Goal: Information Seeking & Learning: Find specific page/section

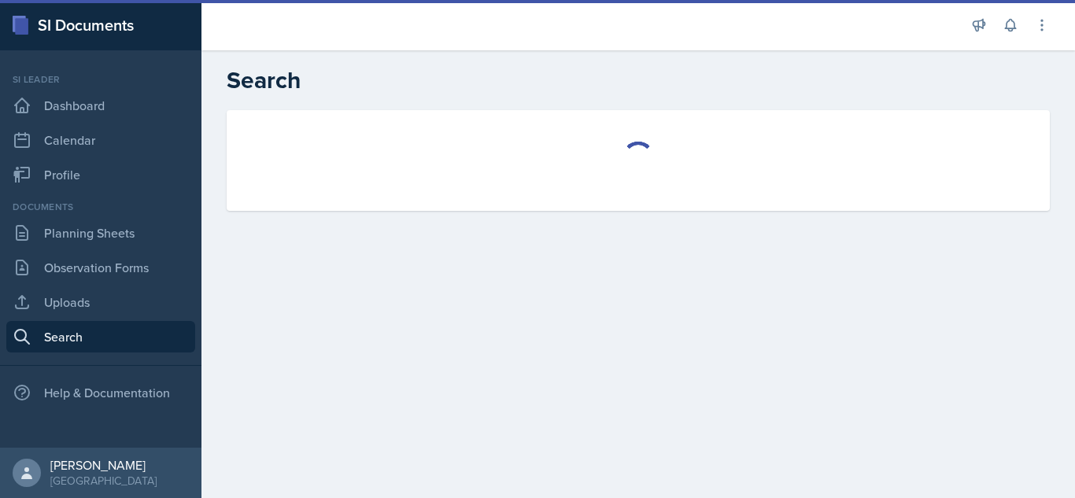
select select "all"
select select "1"
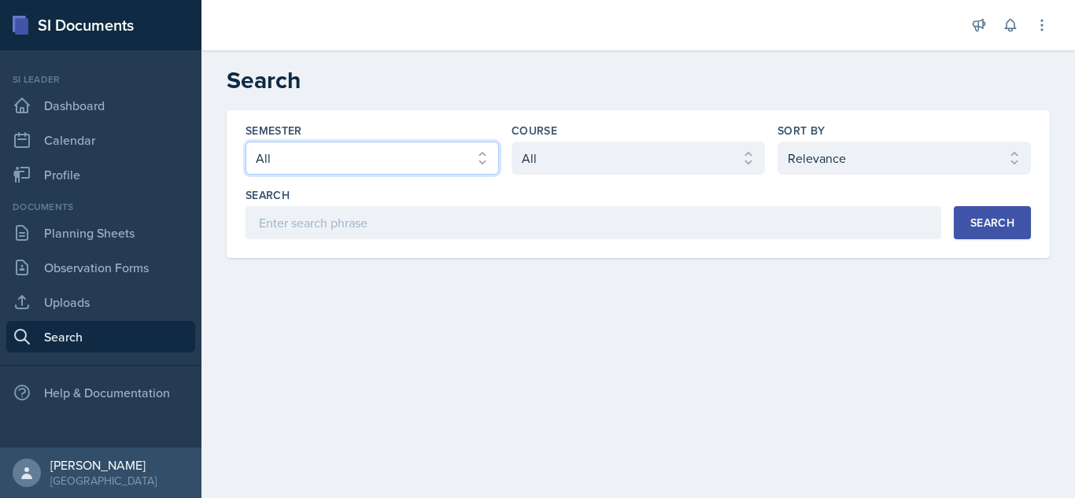
click at [438, 155] on select "Select semester All Fall 2025 Summer 2025 Spring 2025 Fall 2024 Summer 2024 Spr…" at bounding box center [372, 158] width 253 height 33
select select "a8ed5ca7-d3a3-44eb-ad59-ceca828f7d72"
click at [246, 142] on select "Select semester All Fall 2025 Summer 2025 Spring 2025 Fall 2024 Summer 2024 Spr…" at bounding box center [372, 158] width 253 height 33
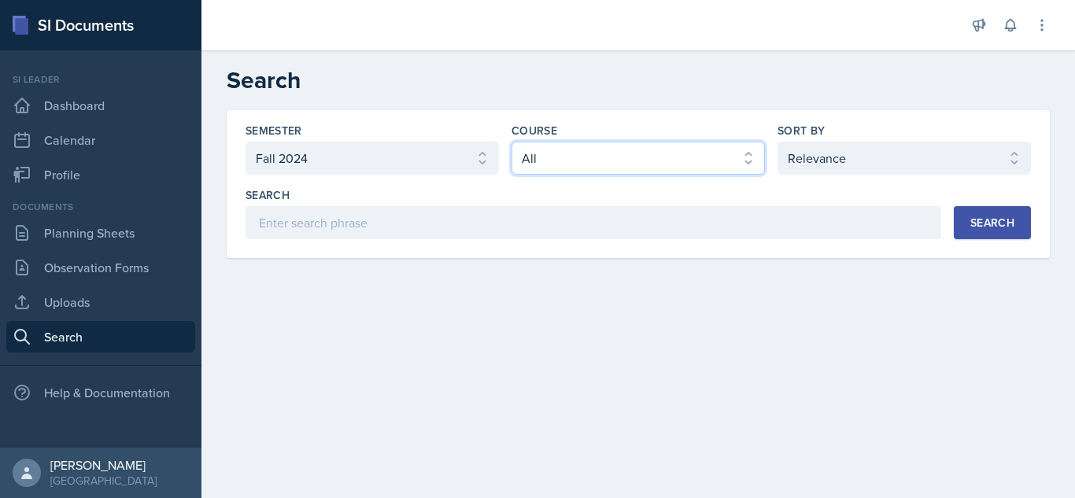
click at [715, 152] on select "Select course All ACCT 2101 ACCT 2102 ACCT 4050 ANTH 1102 ANTH 3301 ARCH 1000 A…" at bounding box center [638, 158] width 253 height 33
select select "834e4a61-10d2-4b52-98e1-66666996b5f0"
click at [512, 142] on select "Select course All ACCT 2101 ACCT 2102 ACCT 4050 ANTH 1102 ANTH 3301 ARCH 1000 A…" at bounding box center [638, 158] width 253 height 33
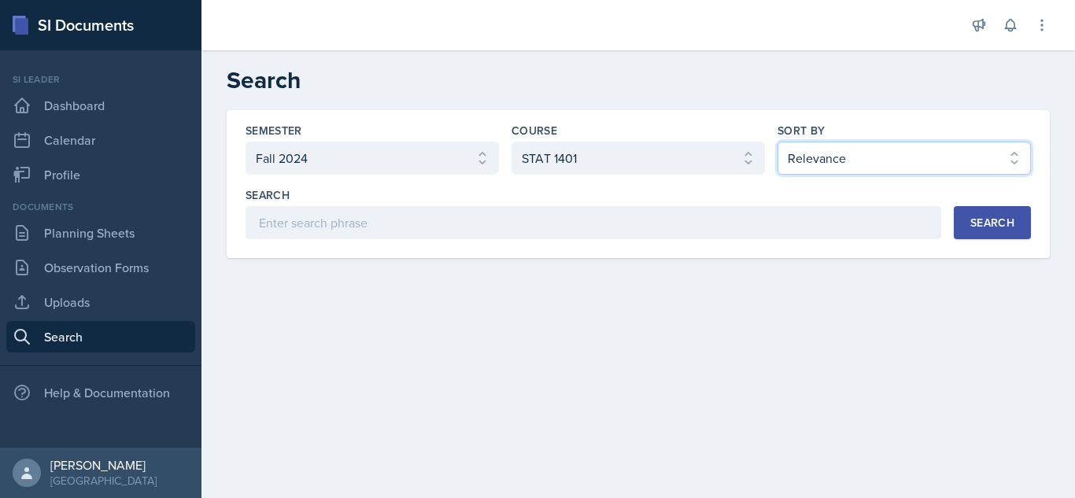
click at [803, 155] on select "Select sort by Relevance Document Date (Asc) Document Date (Desc)" at bounding box center [904, 158] width 253 height 33
click at [778, 142] on select "Select sort by Relevance Document Date (Asc) Document Date (Desc)" at bounding box center [904, 158] width 253 height 33
click at [956, 232] on button "Search" at bounding box center [992, 222] width 77 height 33
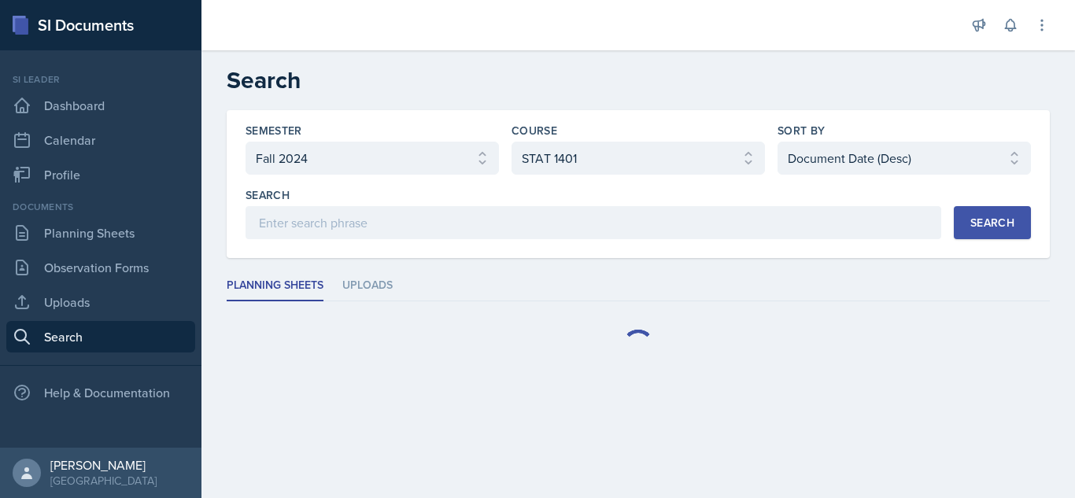
click at [956, 232] on button "Search" at bounding box center [992, 222] width 77 height 33
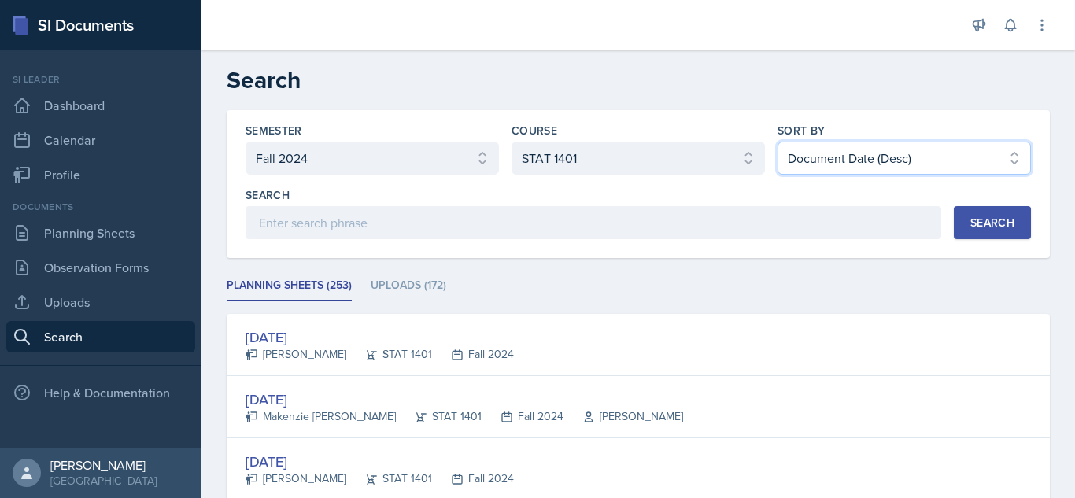
click at [979, 161] on select "Select sort by Relevance Document Date (Asc) Document Date (Desc)" at bounding box center [904, 158] width 253 height 33
select select "2"
click at [778, 142] on select "Select sort by Relevance Document Date (Asc) Document Date (Desc)" at bounding box center [904, 158] width 253 height 33
click at [1011, 221] on div "Search" at bounding box center [993, 222] width 44 height 13
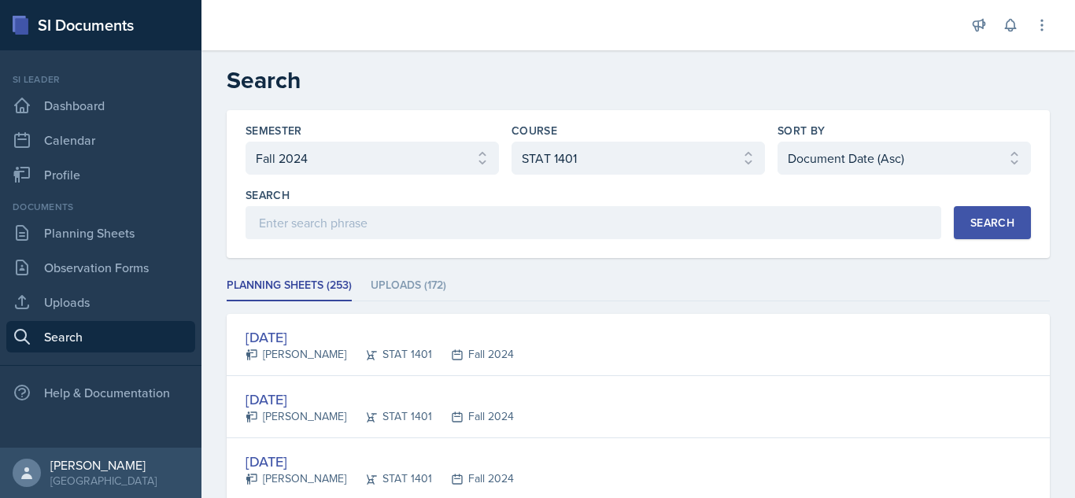
click at [942, 292] on ul "Planning Sheets (253) Uploads (172)" at bounding box center [638, 286] width 823 height 31
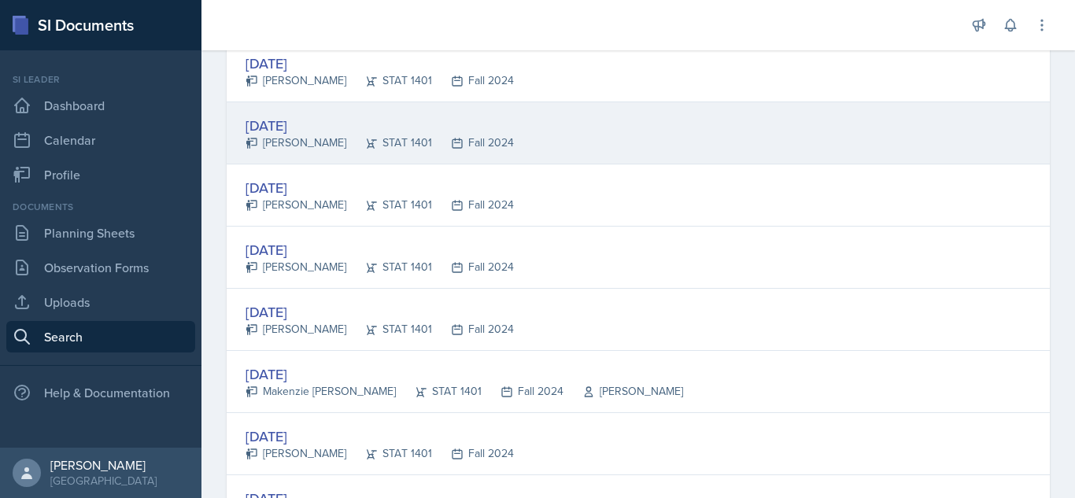
scroll to position [630, 0]
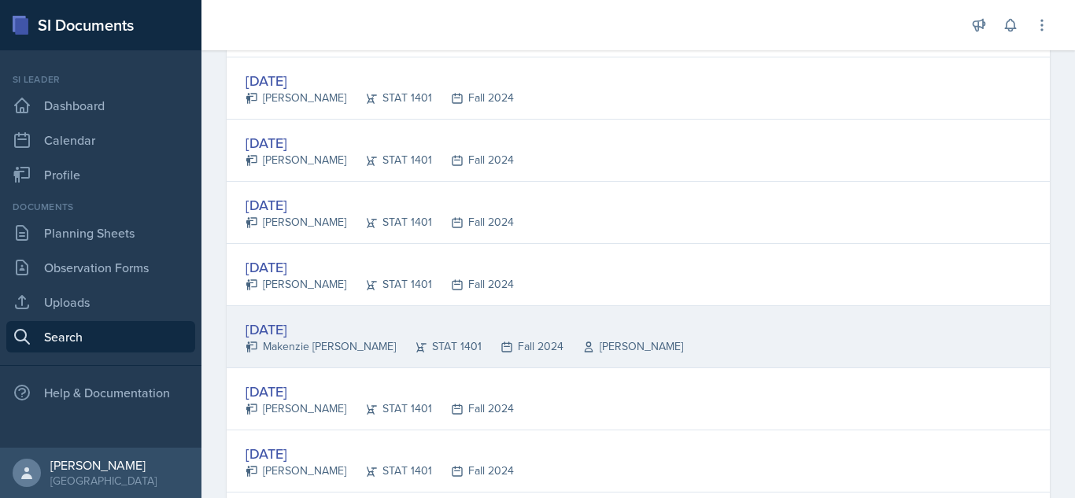
click at [459, 352] on div "STAT 1401" at bounding box center [439, 346] width 86 height 17
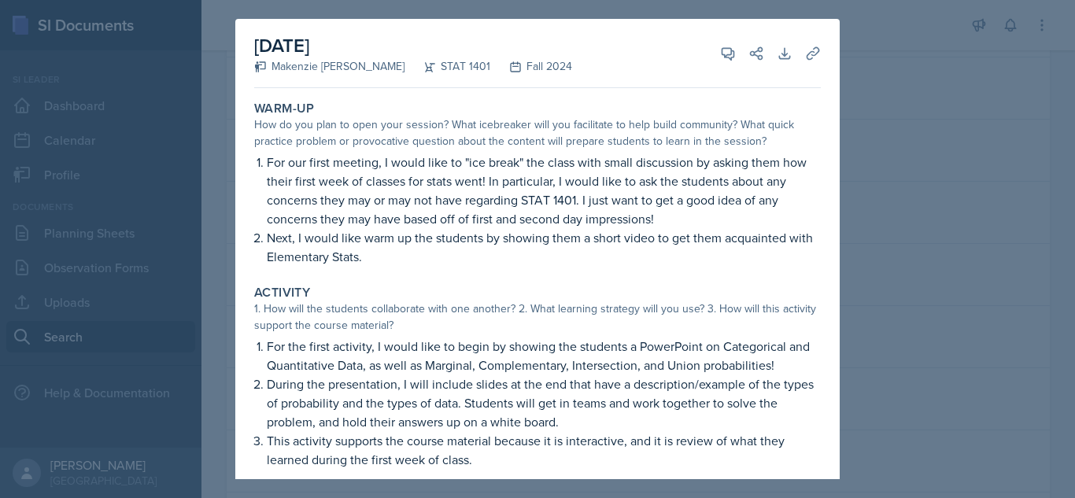
click at [883, 161] on div at bounding box center [537, 249] width 1075 height 498
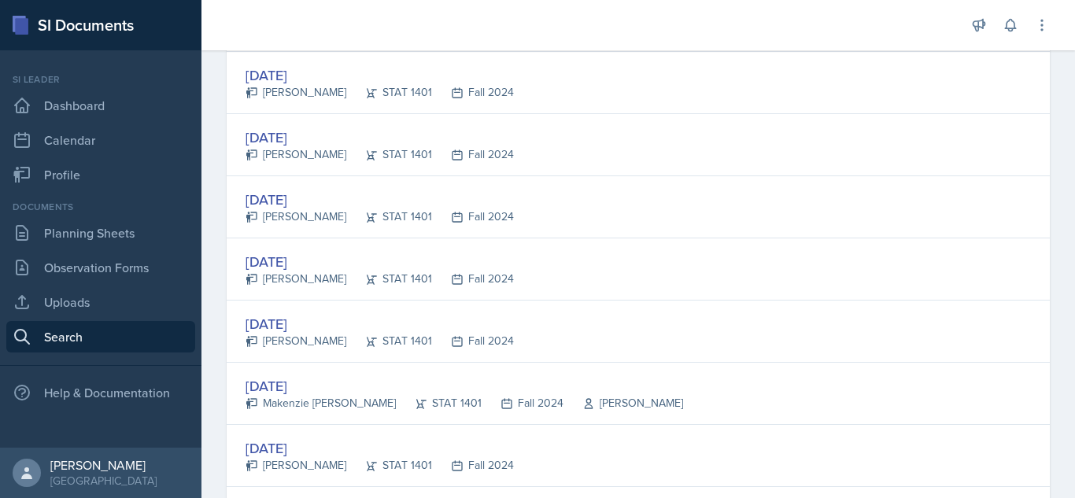
scroll to position [1133, 0]
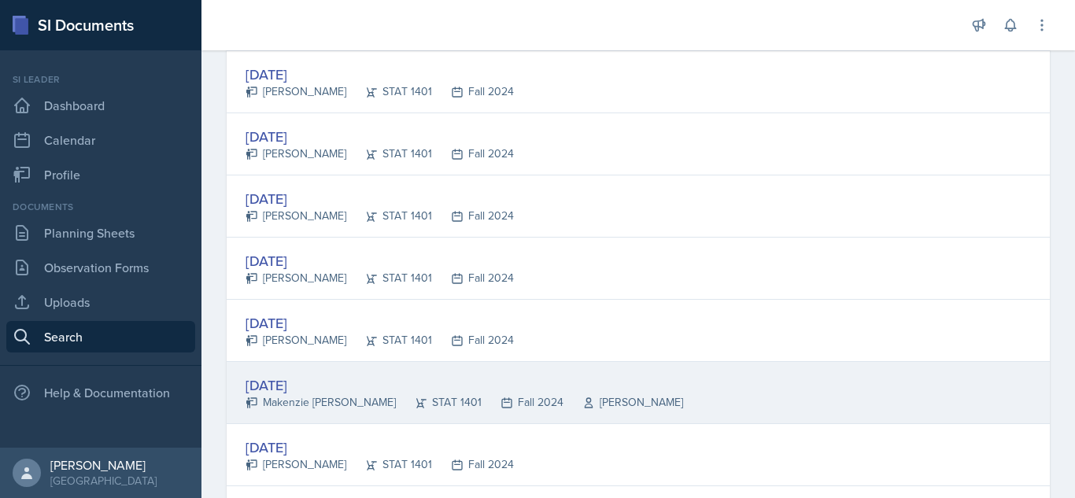
click at [327, 375] on div "[DATE]" at bounding box center [465, 385] width 438 height 21
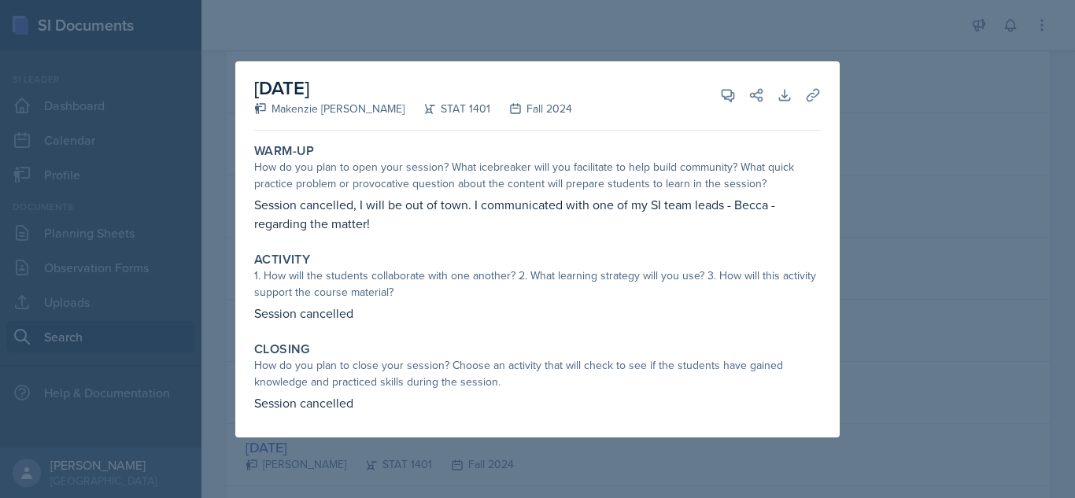
click at [945, 312] on div at bounding box center [537, 249] width 1075 height 498
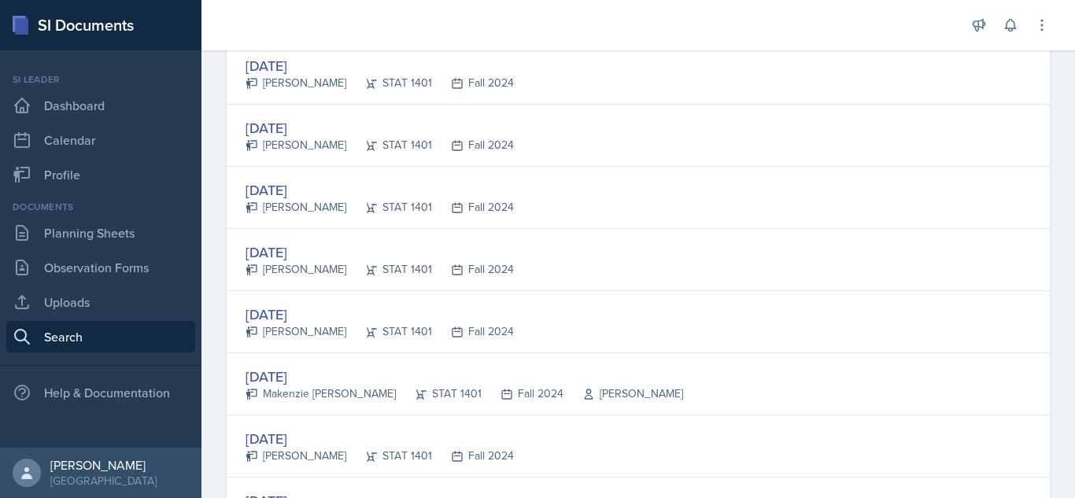
scroll to position [1889, 0]
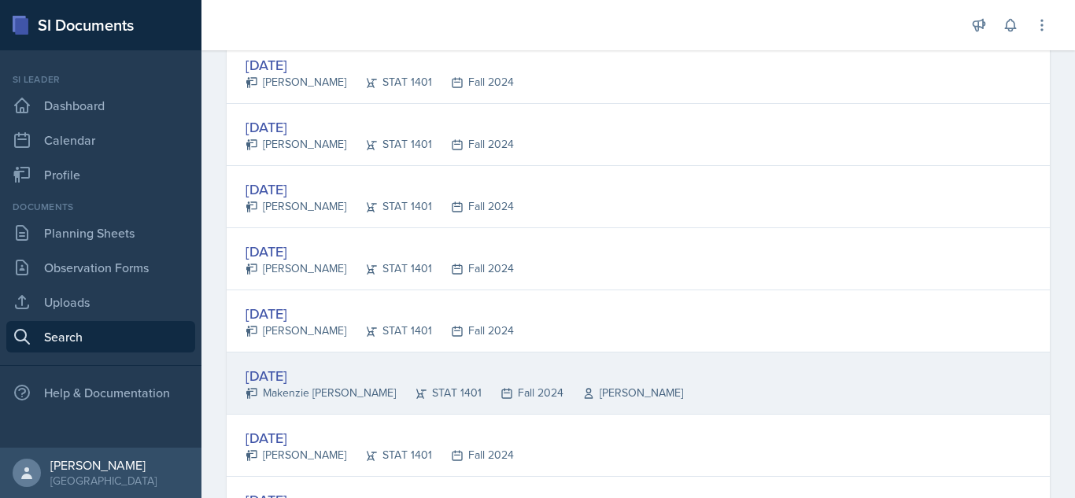
click at [597, 380] on div "[DATE]" at bounding box center [465, 375] width 438 height 21
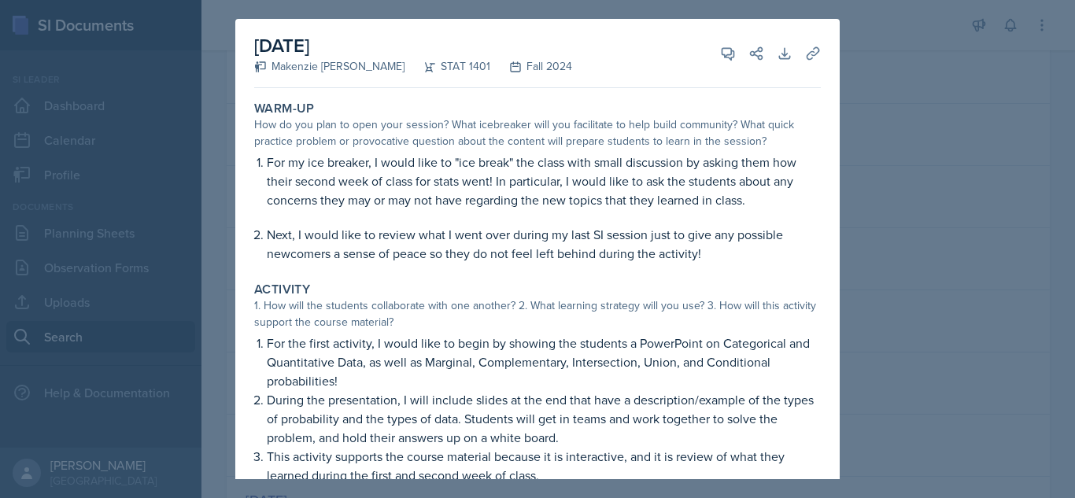
click at [968, 171] on div at bounding box center [537, 249] width 1075 height 498
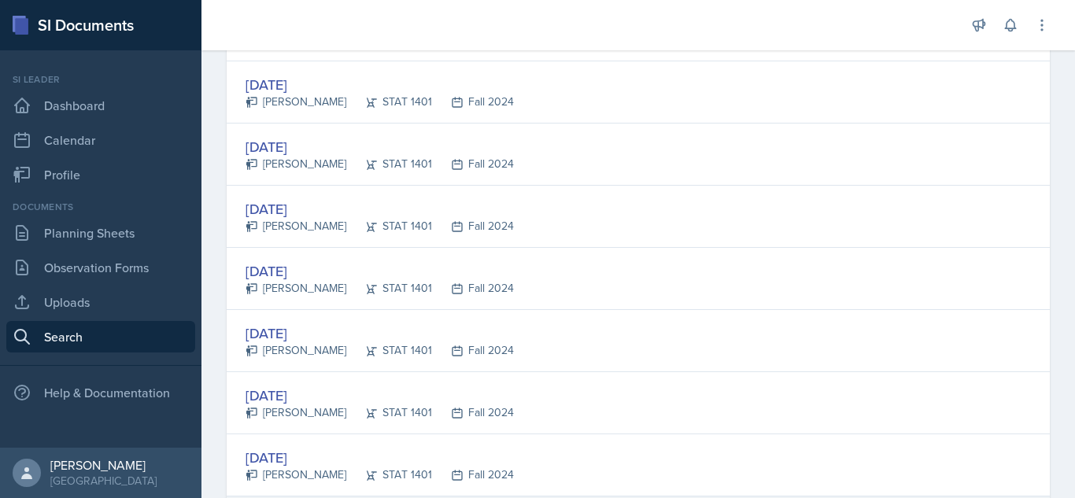
scroll to position [1606, 0]
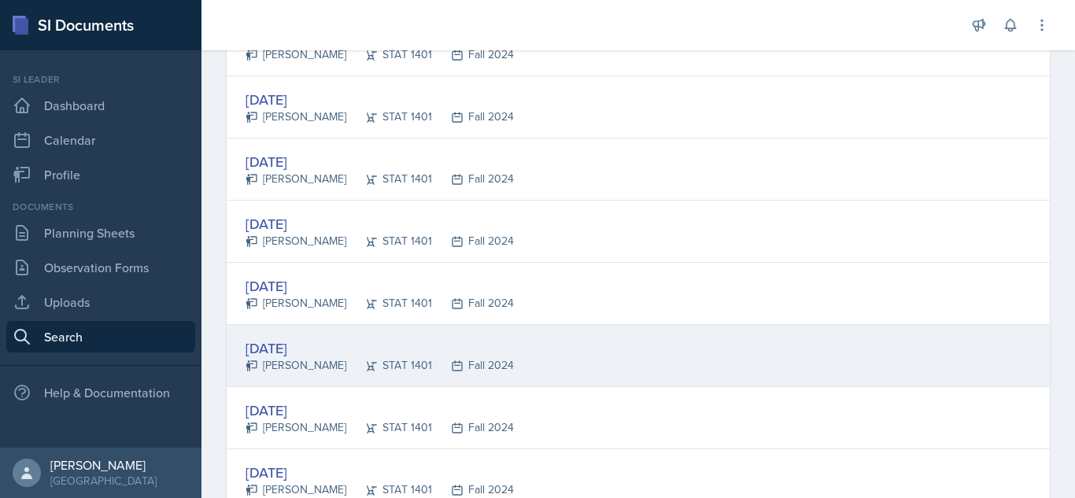
click at [400, 352] on div "[DATE]" at bounding box center [380, 348] width 268 height 21
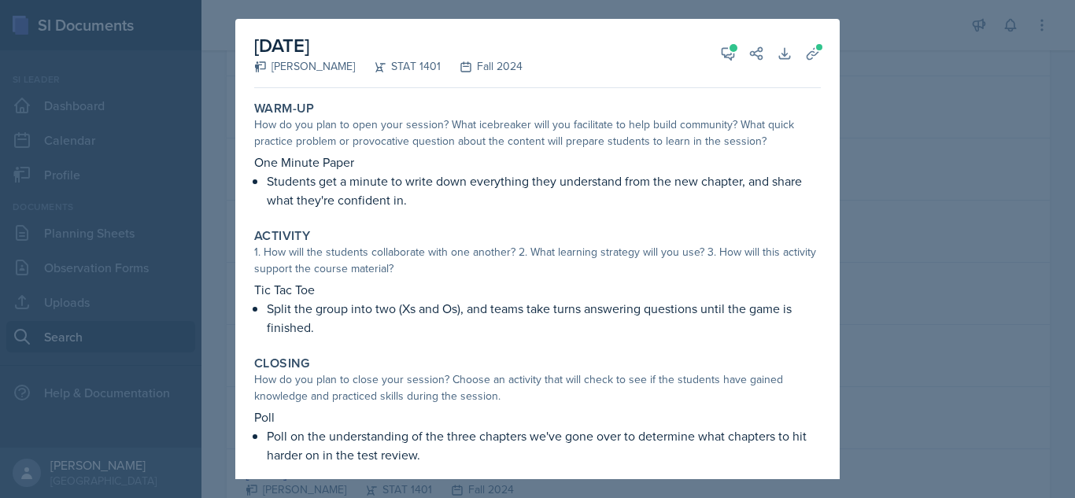
click at [859, 258] on div at bounding box center [537, 249] width 1075 height 498
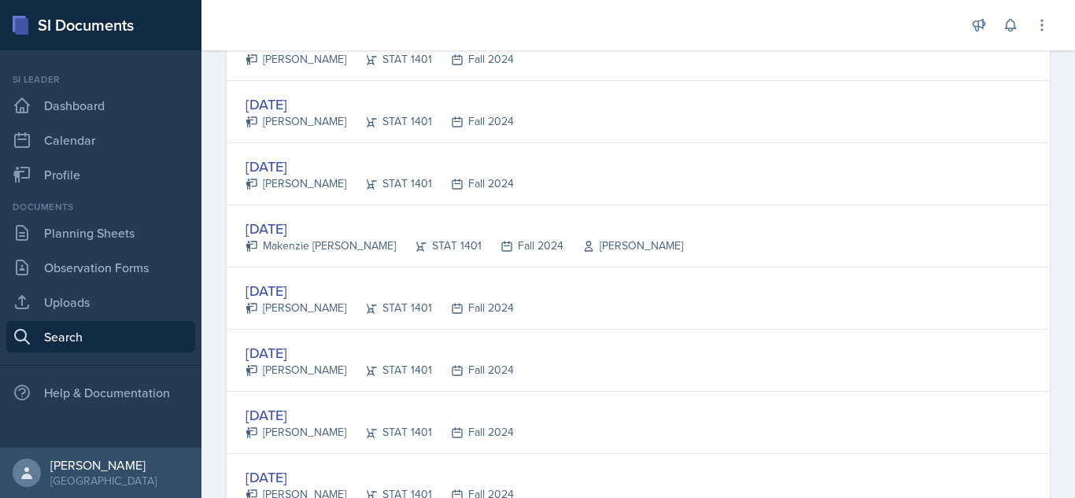
scroll to position [1259, 0]
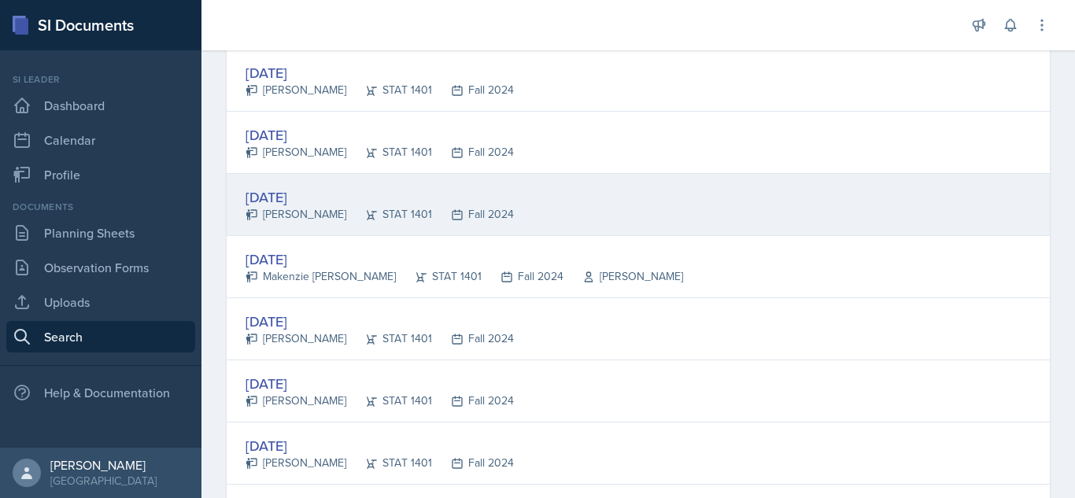
click at [502, 196] on div "[DATE]" at bounding box center [380, 197] width 268 height 21
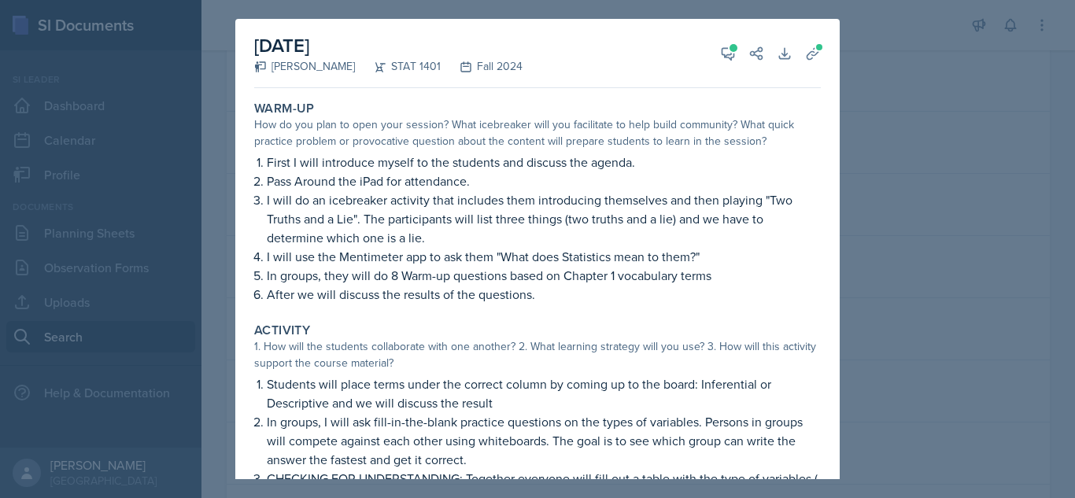
click at [973, 259] on div at bounding box center [537, 249] width 1075 height 498
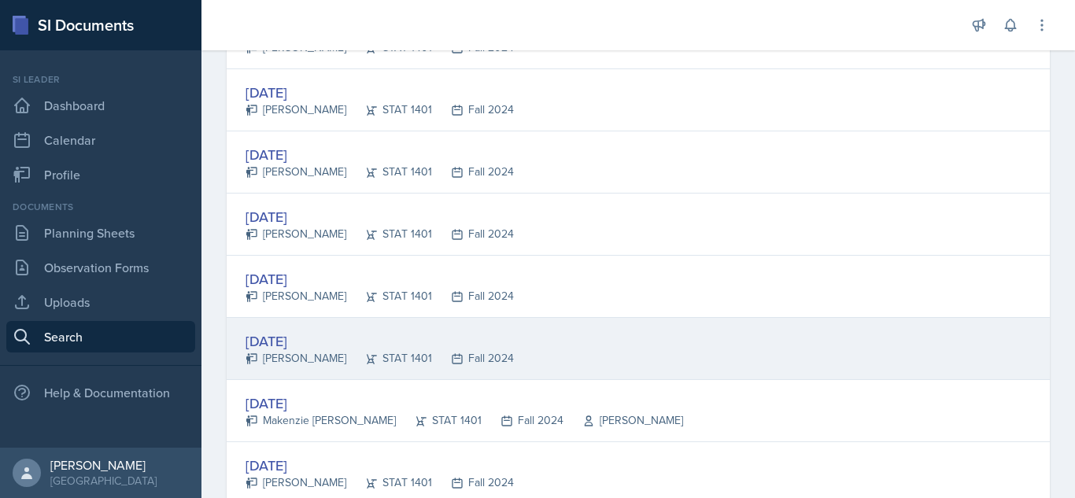
scroll to position [1039, 0]
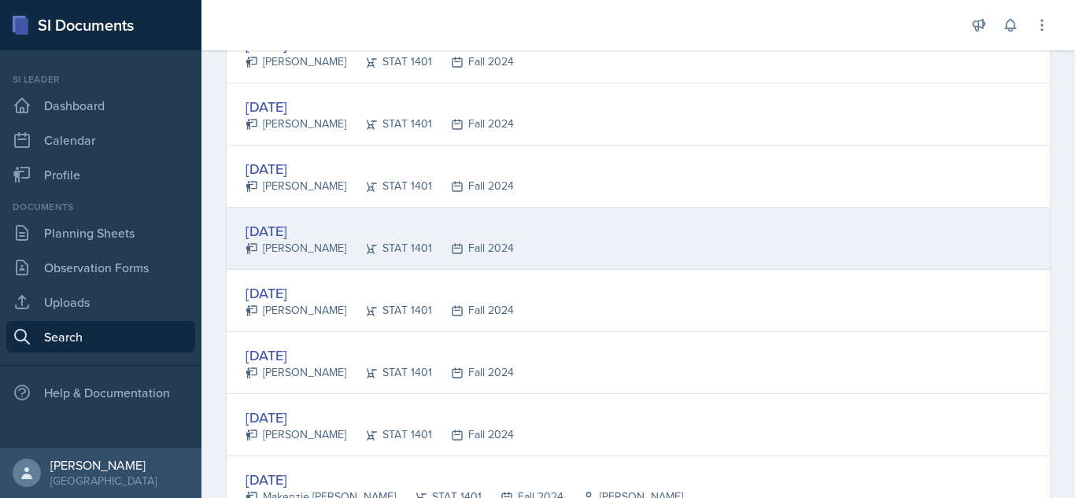
click at [307, 230] on div "[DATE]" at bounding box center [380, 230] width 268 height 21
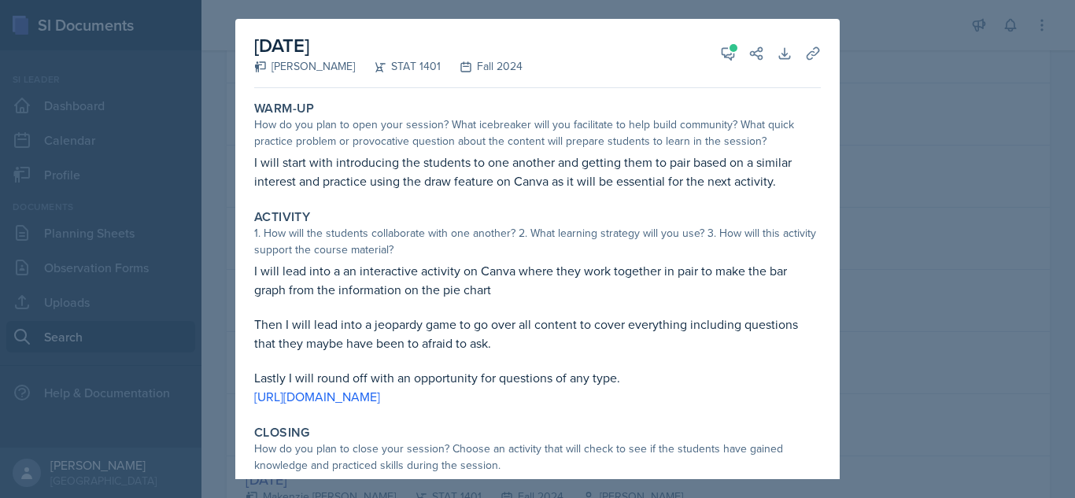
click at [893, 76] on div at bounding box center [537, 249] width 1075 height 498
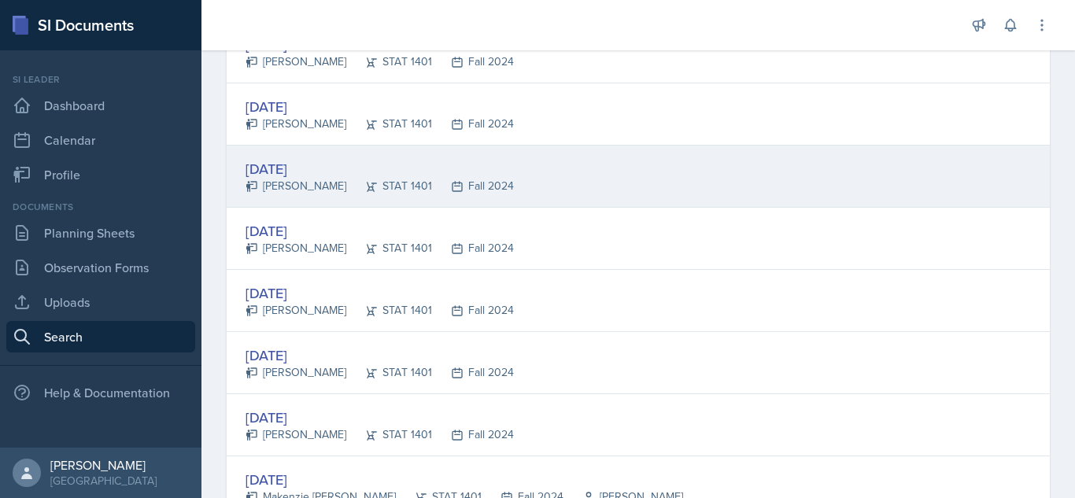
click at [465, 185] on div "Fall 2024" at bounding box center [473, 186] width 82 height 17
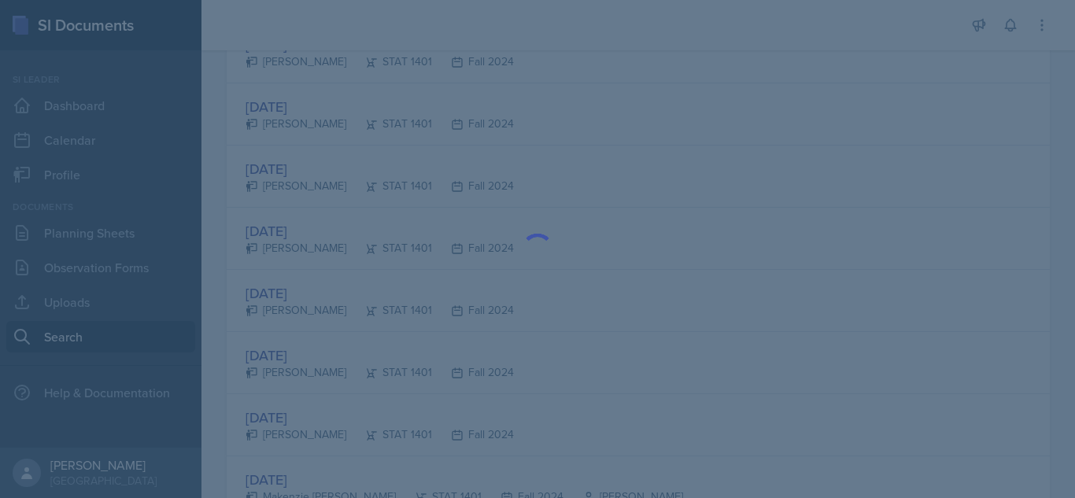
click at [783, 61] on div at bounding box center [537, 249] width 1075 height 498
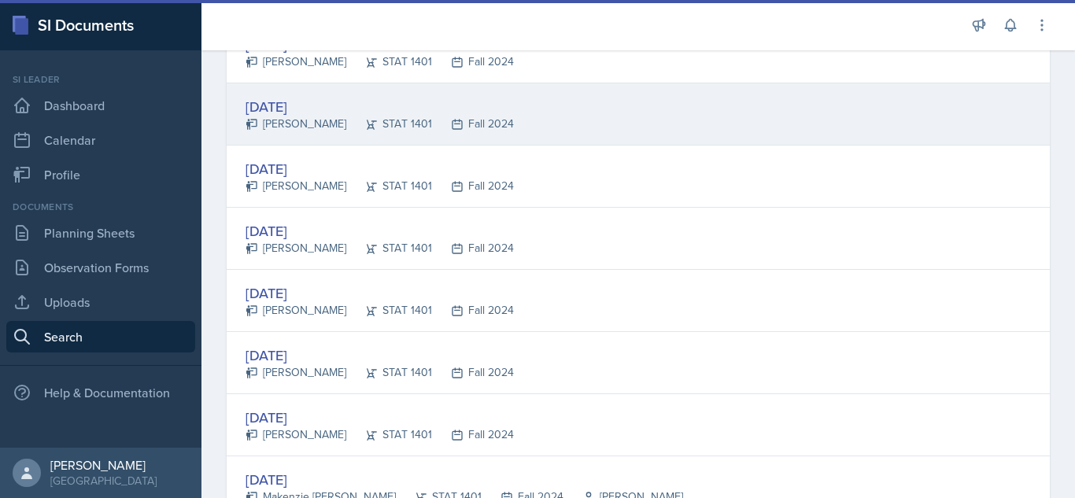
click at [717, 128] on div "[DATE] [PERSON_NAME] STAT 1401 Fall 2024" at bounding box center [638, 114] width 823 height 62
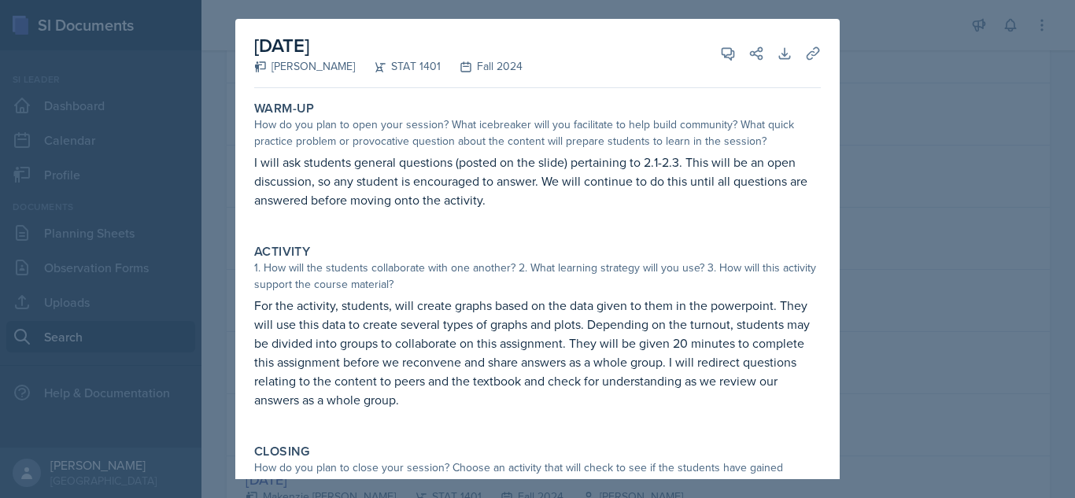
click at [855, 147] on div at bounding box center [537, 249] width 1075 height 498
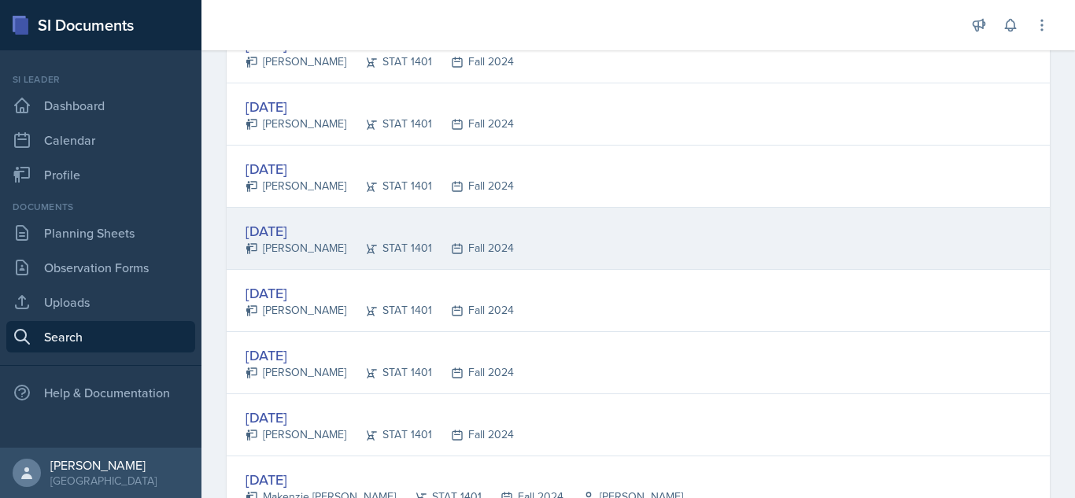
click at [384, 221] on div "[DATE]" at bounding box center [380, 230] width 268 height 21
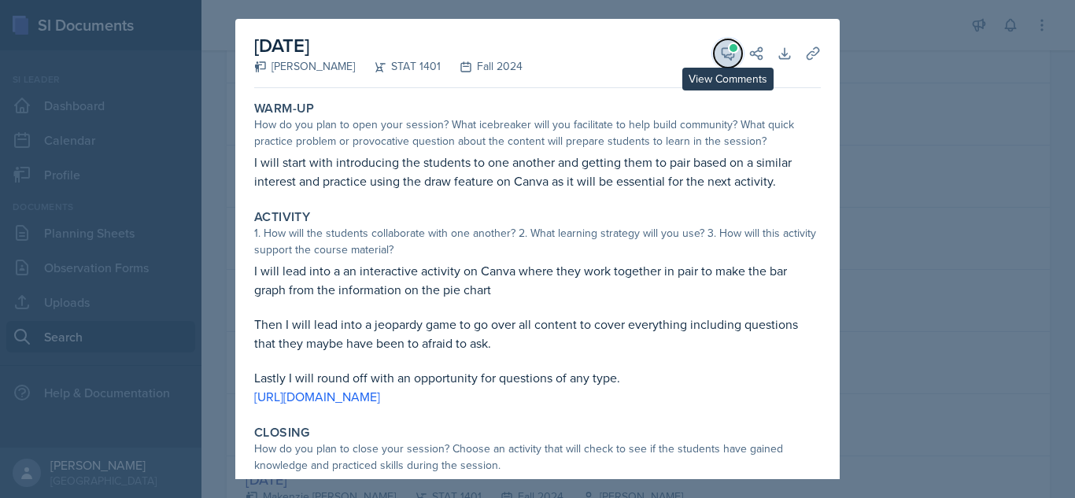
click at [729, 64] on button "View Comments" at bounding box center [728, 53] width 28 height 28
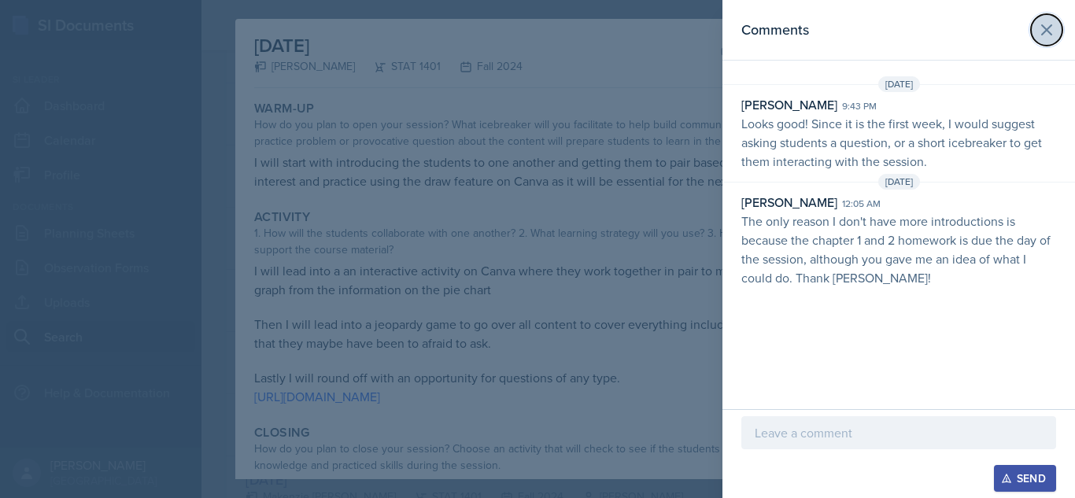
click at [1052, 24] on icon at bounding box center [1046, 29] width 19 height 19
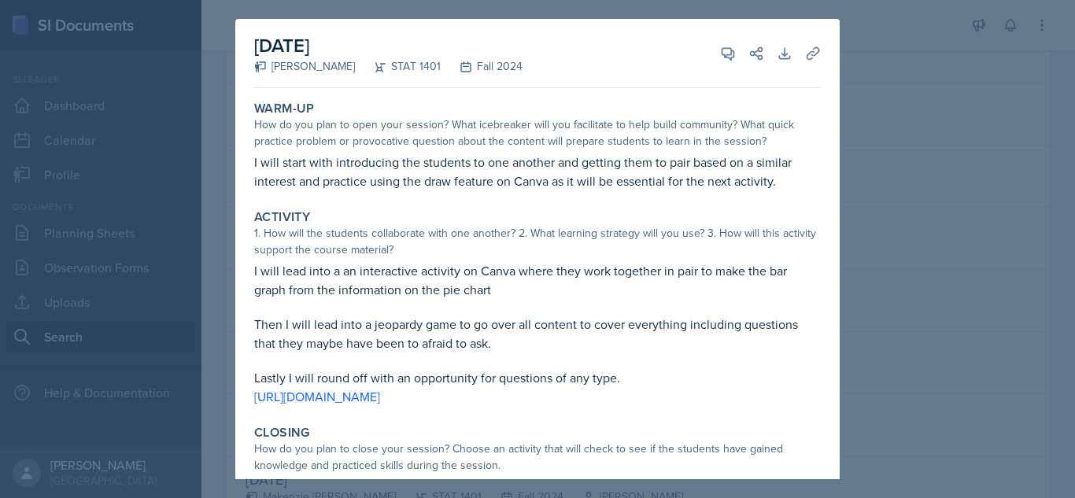
click at [874, 127] on div at bounding box center [537, 249] width 1075 height 498
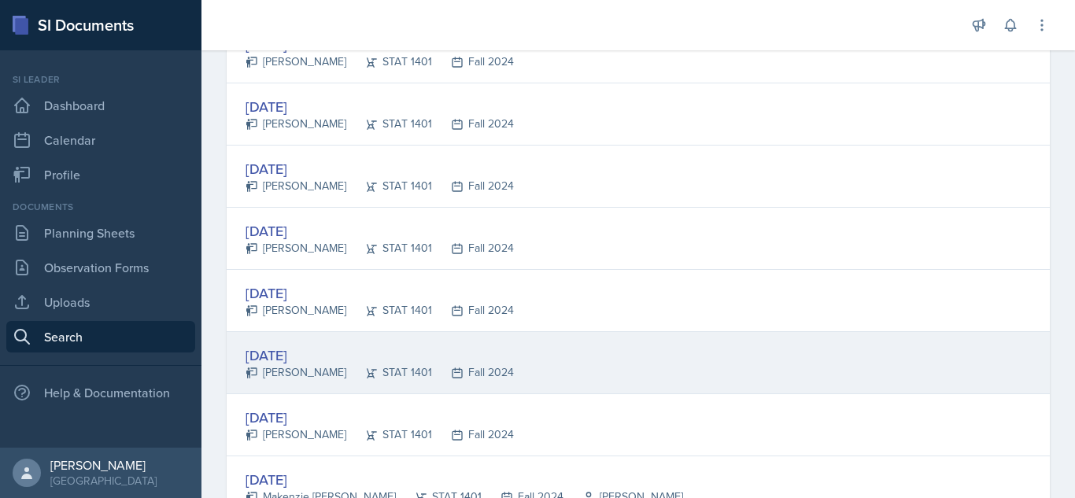
click at [399, 360] on div "[DATE]" at bounding box center [380, 355] width 268 height 21
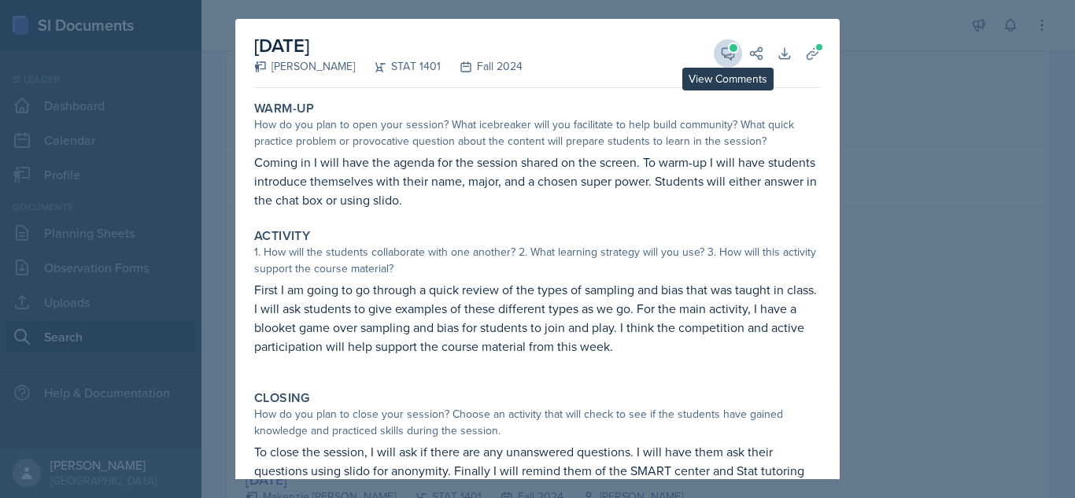
click at [723, 57] on icon at bounding box center [728, 54] width 16 height 16
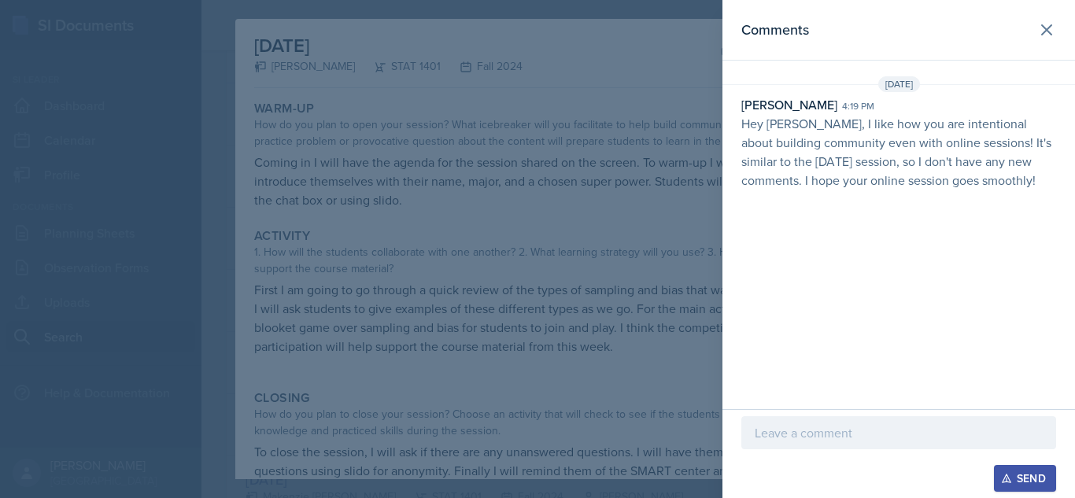
click at [614, 219] on div at bounding box center [537, 249] width 1075 height 498
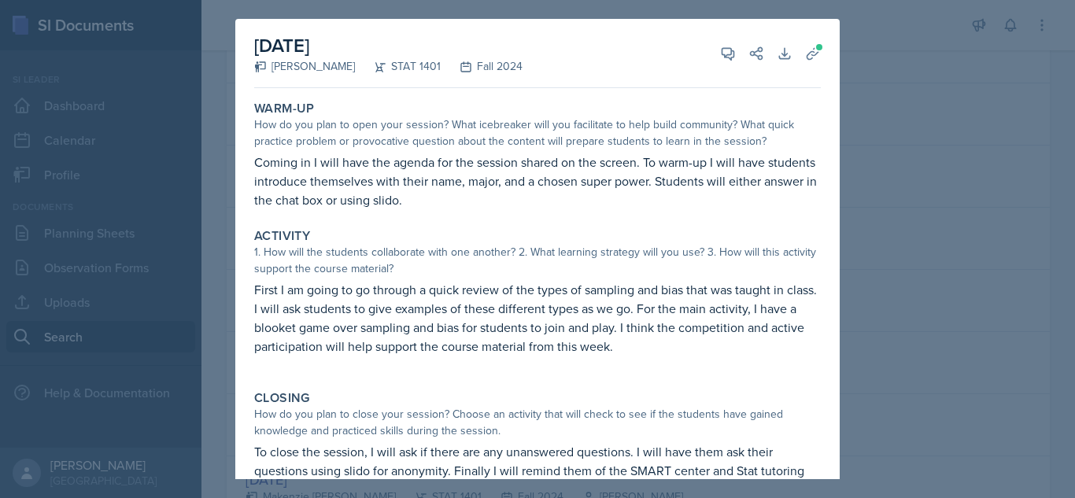
click at [604, 252] on div "1. How will the students collaborate with one another? 2. What learning strateg…" at bounding box center [537, 260] width 567 height 33
click at [756, 400] on div "Closing" at bounding box center [537, 398] width 567 height 16
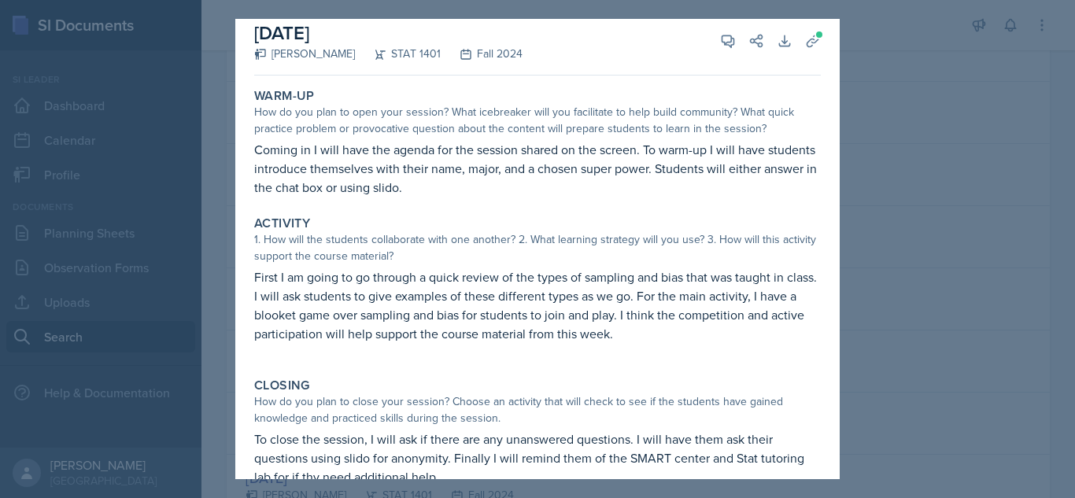
scroll to position [45, 0]
